Goal: Task Accomplishment & Management: Manage account settings

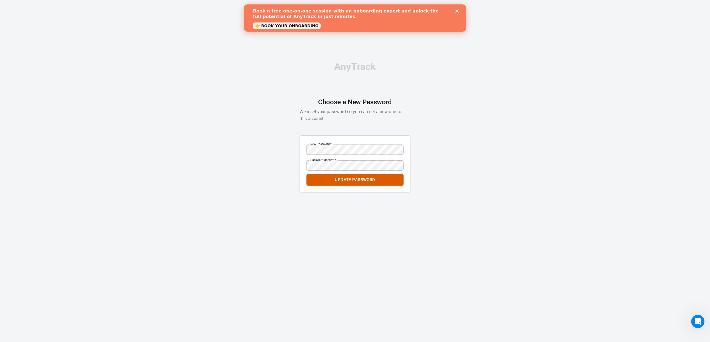
click at [363, 179] on button "Update Password" at bounding box center [355, 180] width 97 height 12
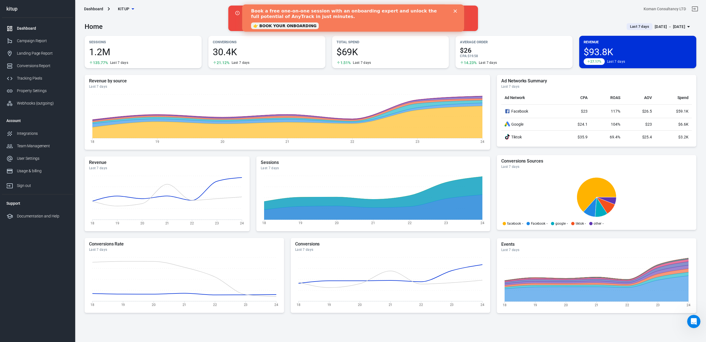
click at [456, 11] on icon "Close" at bounding box center [454, 10] width 3 height 3
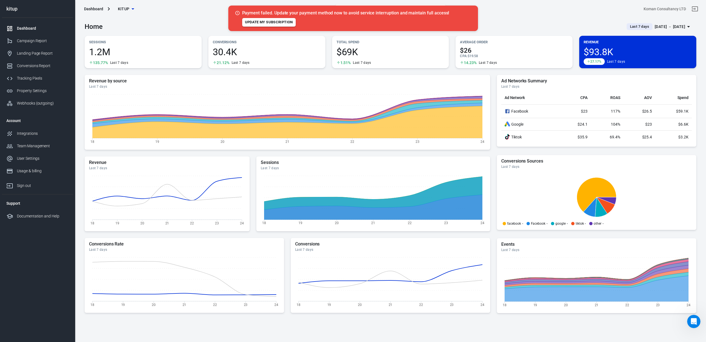
click at [259, 24] on link "Update my subscription" at bounding box center [269, 22] width 54 height 9
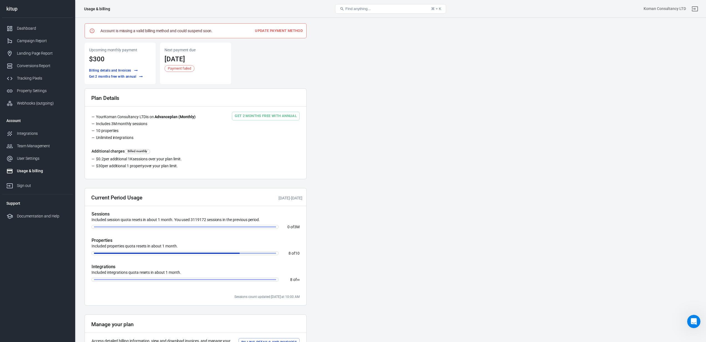
click at [275, 32] on button "Update payment method" at bounding box center [279, 31] width 50 height 9
